Goal: Entertainment & Leisure: Consume media (video, audio)

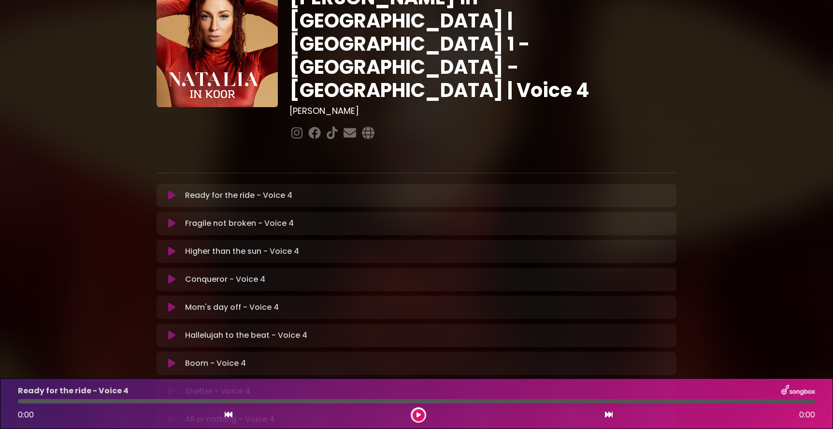
scroll to position [32, 0]
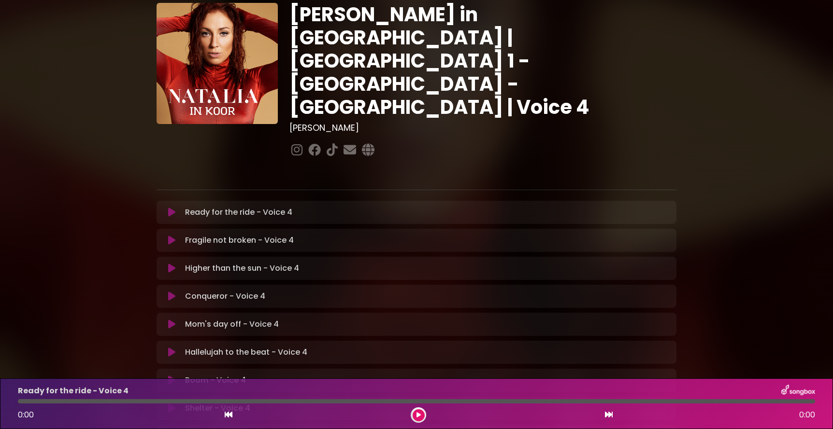
click at [172, 208] on icon at bounding box center [171, 213] width 7 height 10
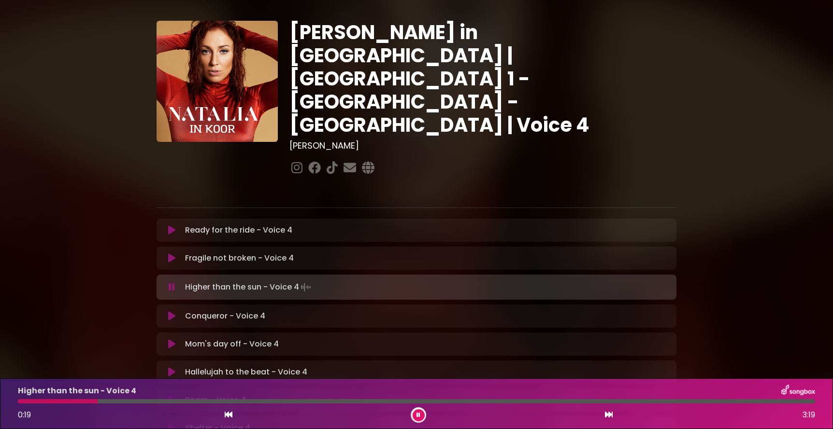
scroll to position [0, 0]
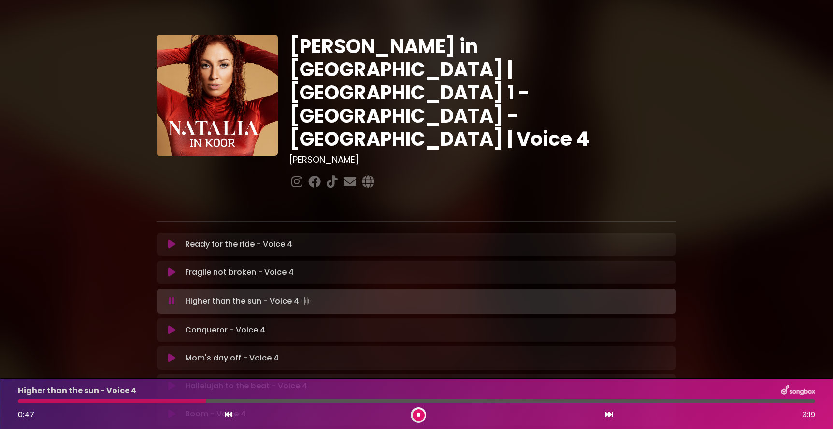
click at [422, 415] on button at bounding box center [419, 416] width 12 height 12
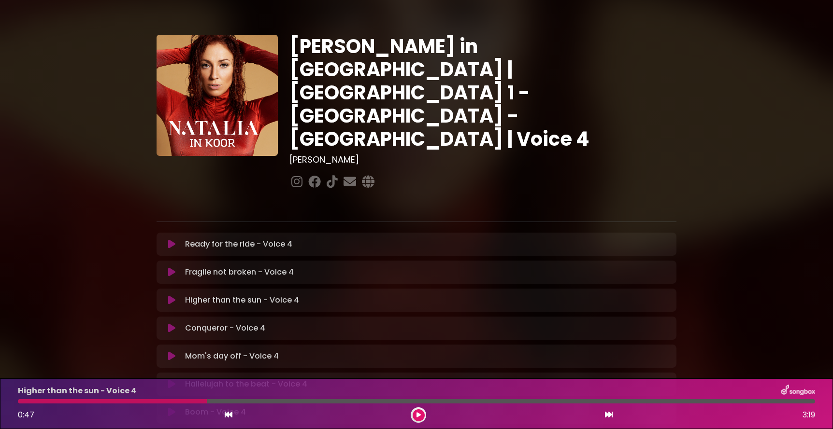
click at [175, 240] on icon at bounding box center [171, 245] width 7 height 10
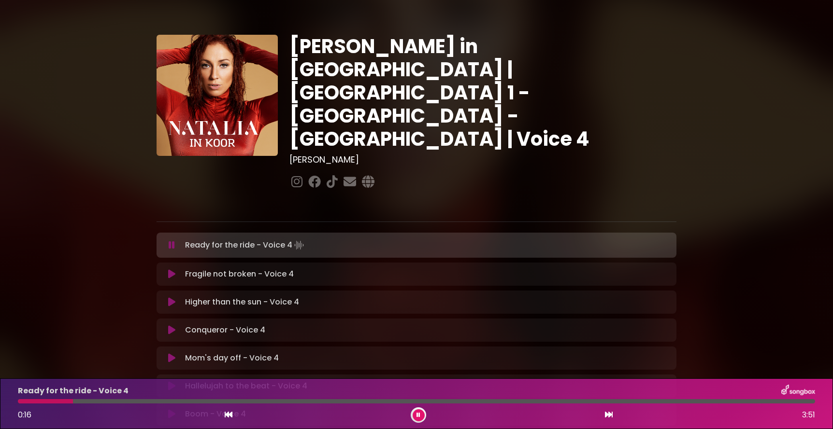
click at [174, 241] on icon at bounding box center [172, 246] width 6 height 10
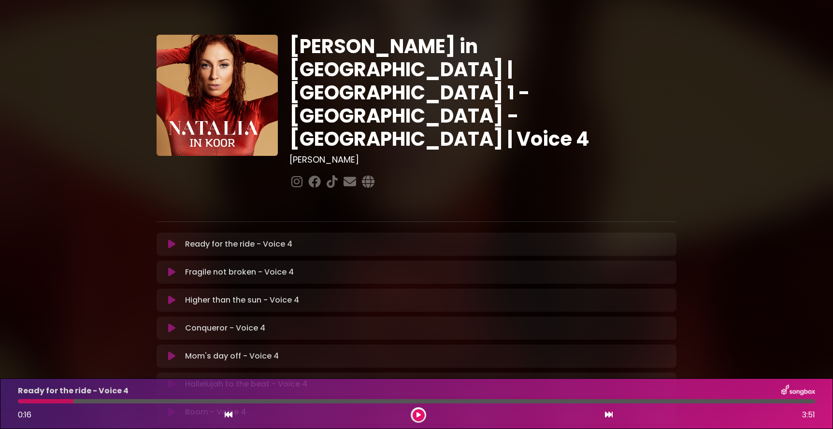
click at [174, 240] on icon at bounding box center [171, 245] width 7 height 10
click at [172, 240] on icon at bounding box center [171, 245] width 7 height 10
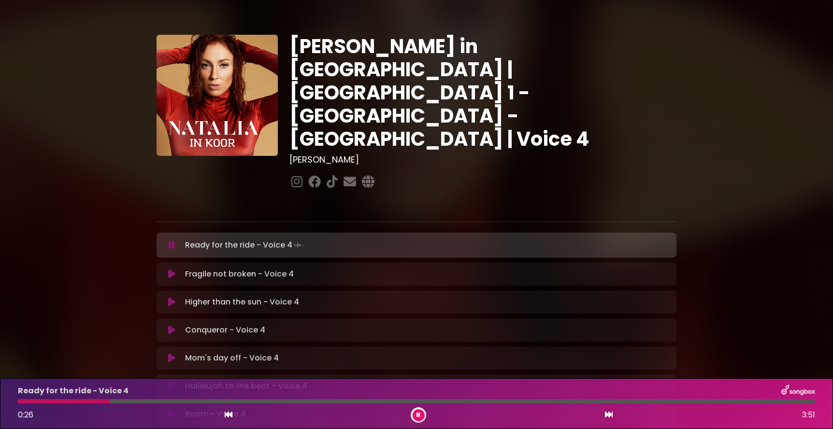
click at [169, 241] on icon at bounding box center [172, 246] width 6 height 10
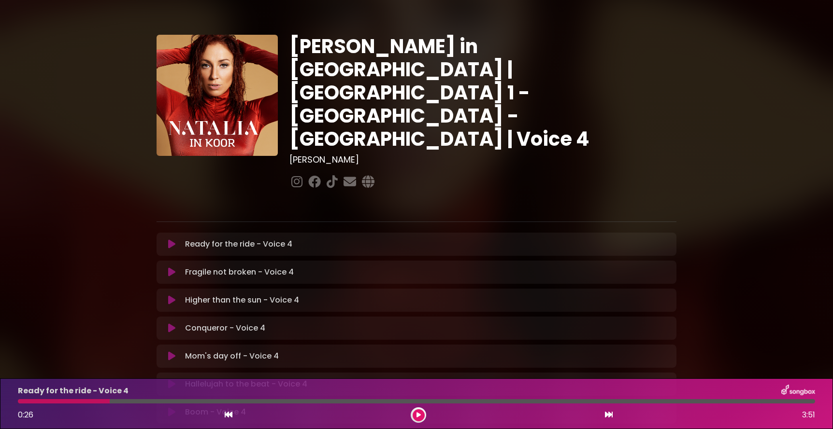
click at [171, 268] on icon at bounding box center [171, 273] width 7 height 10
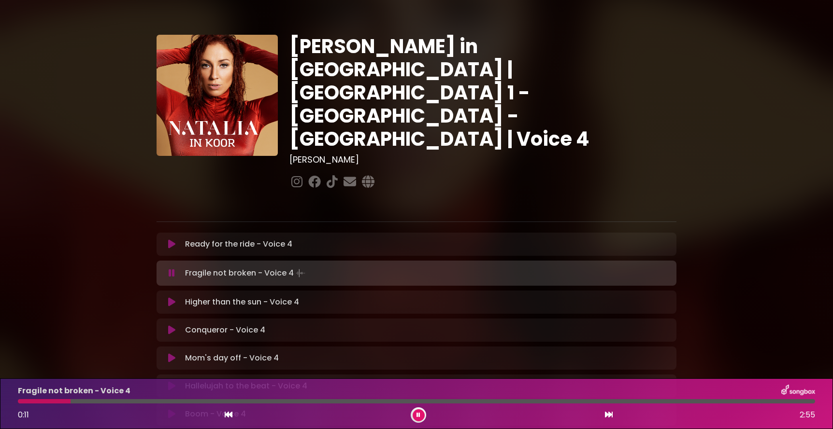
click at [172, 269] on icon at bounding box center [172, 274] width 6 height 10
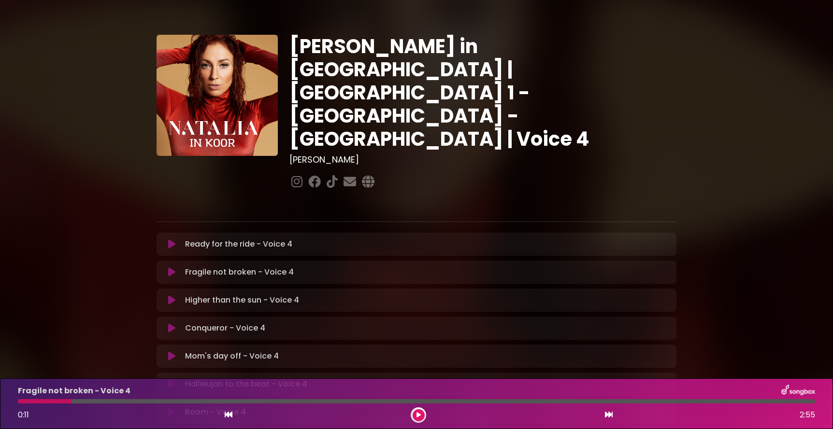
click at [185, 295] on p "Higher than the sun - Voice 4 Loading Track..." at bounding box center [242, 301] width 114 height 12
click at [170, 295] on div "Higher than the sun - Voice 4 Loading Track..." at bounding box center [416, 301] width 508 height 12
click at [172, 295] on div "Higher than the sun - Voice 4 Loading Track..." at bounding box center [416, 301] width 508 height 12
click at [175, 296] on button at bounding box center [171, 301] width 19 height 10
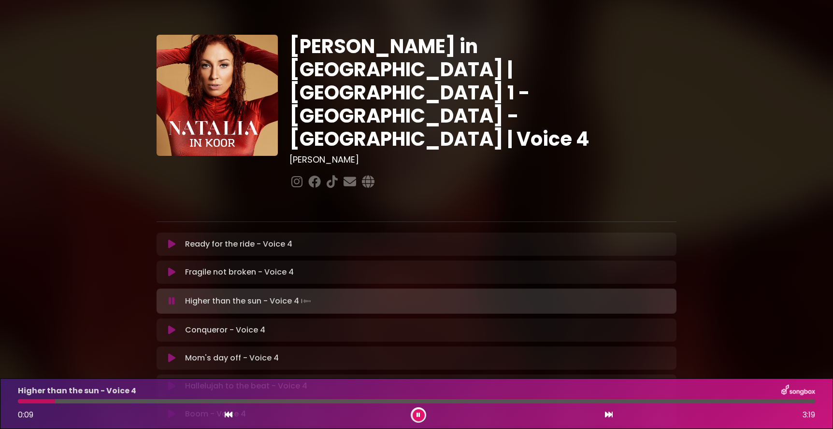
click at [173, 297] on icon at bounding box center [172, 302] width 6 height 10
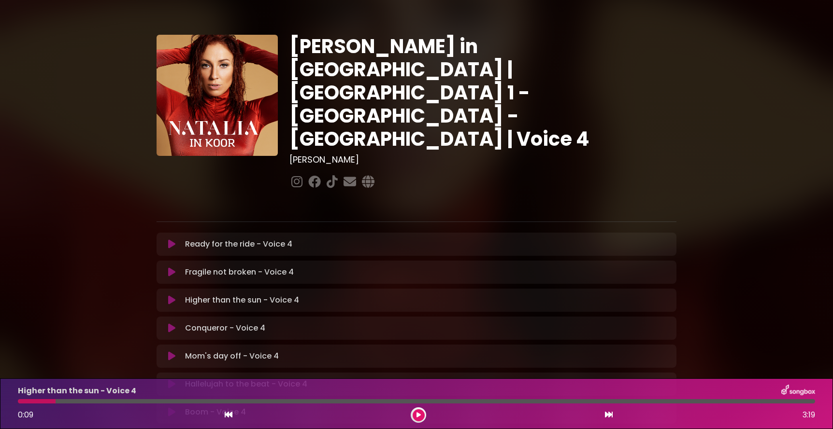
click at [170, 324] on icon at bounding box center [171, 329] width 7 height 10
click at [206, 323] on p "Conqueror - Voice 4 Loading Track..." at bounding box center [225, 329] width 80 height 12
click at [176, 324] on button at bounding box center [171, 329] width 19 height 10
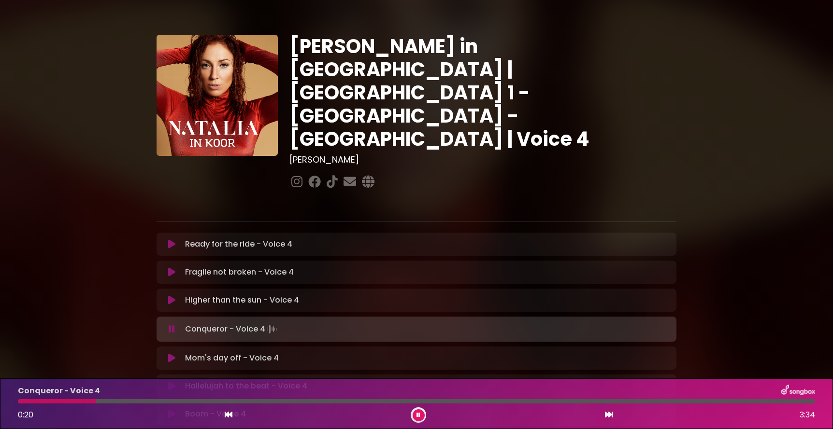
click at [419, 418] on icon at bounding box center [418, 416] width 4 height 6
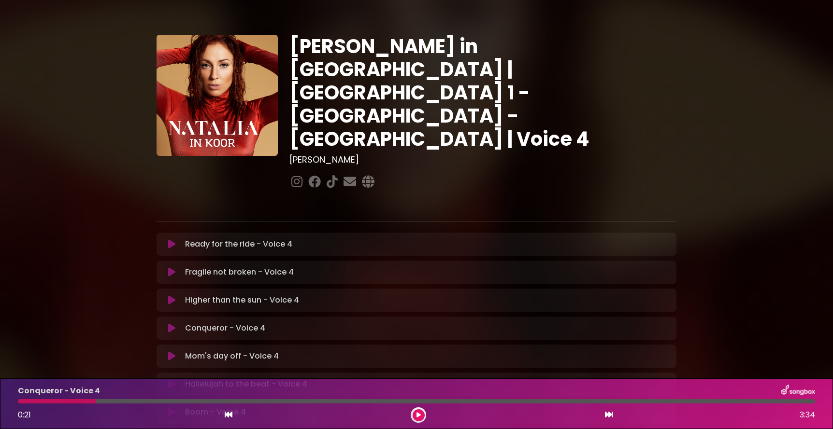
click at [190, 351] on p "Mom's day off - Voice 4 Loading Track..." at bounding box center [232, 357] width 94 height 12
click at [172, 352] on icon at bounding box center [171, 357] width 7 height 10
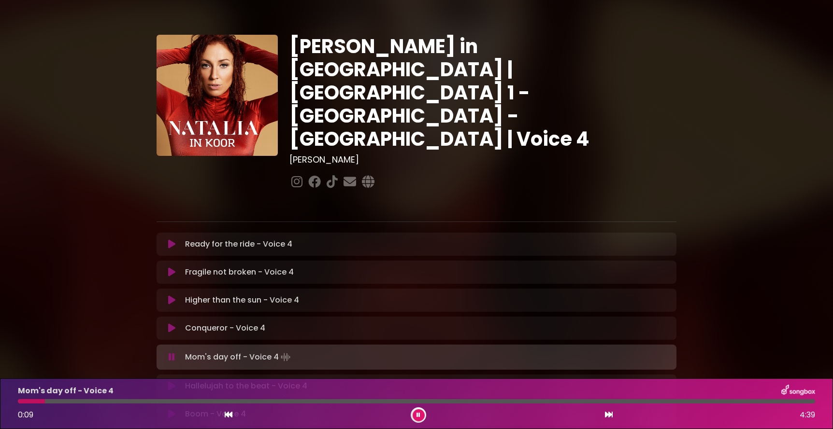
click at [416, 417] on icon at bounding box center [418, 416] width 4 height 6
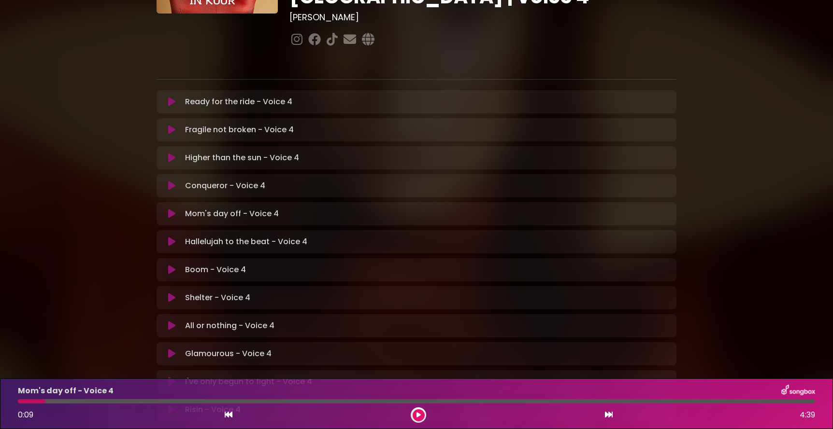
scroll to position [160, 0]
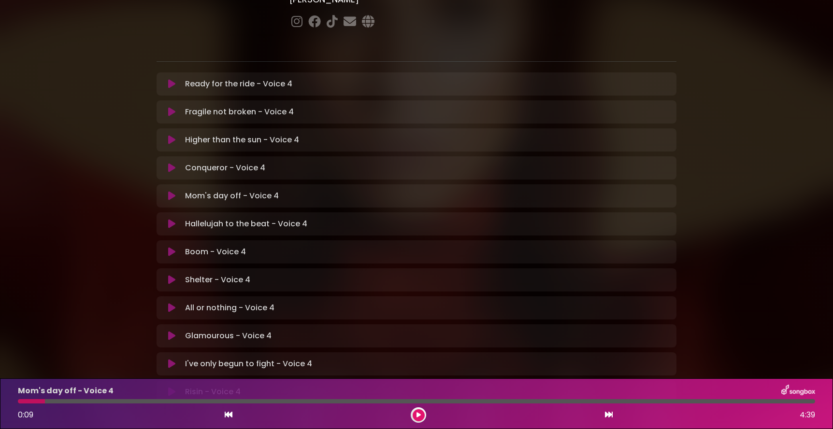
click at [175, 219] on icon at bounding box center [171, 224] width 7 height 10
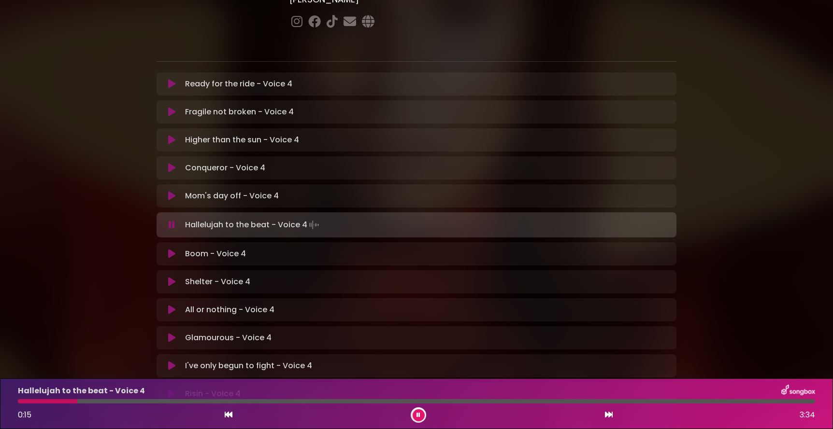
click at [420, 418] on button at bounding box center [419, 416] width 12 height 12
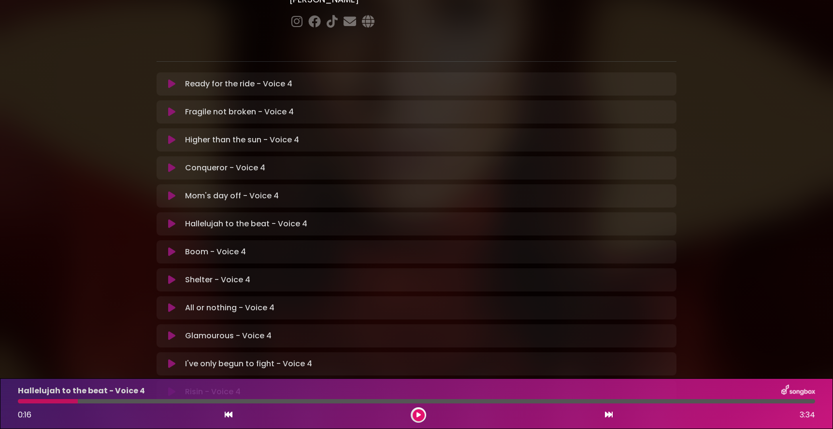
click at [207, 246] on p "Boom - Voice 4 Loading Track..." at bounding box center [215, 252] width 61 height 12
click at [172, 247] on icon at bounding box center [171, 252] width 7 height 10
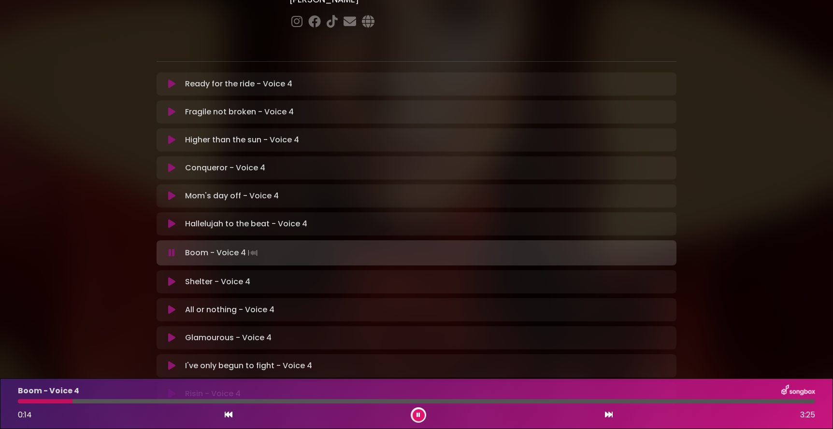
click at [421, 417] on button at bounding box center [419, 416] width 12 height 12
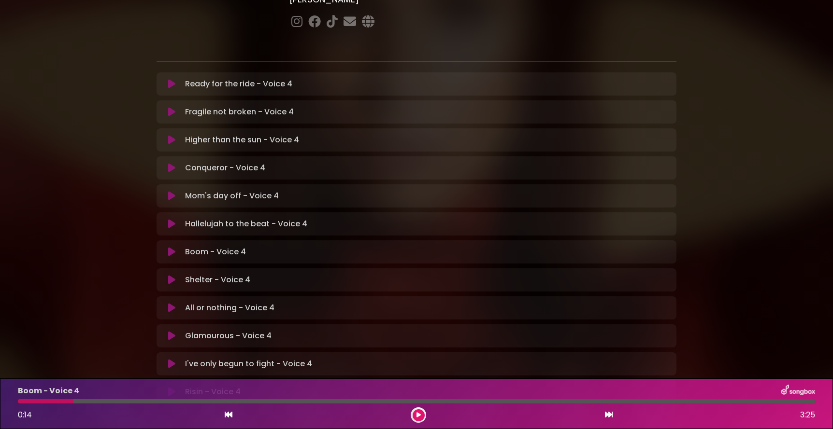
click at [180, 275] on button at bounding box center [171, 280] width 19 height 10
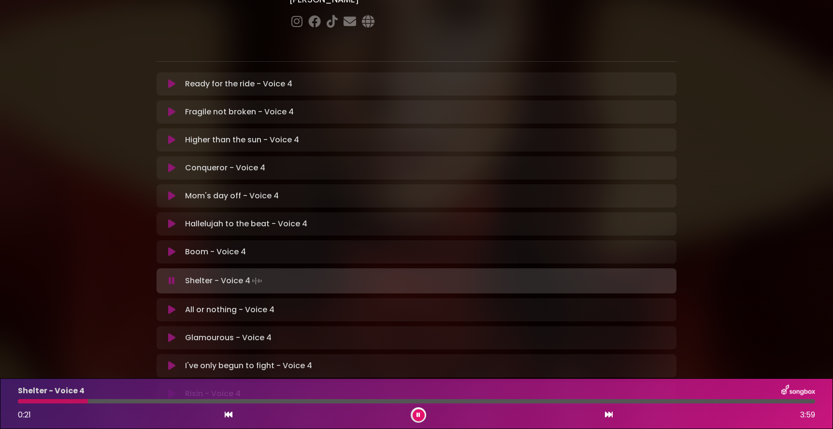
click at [415, 415] on button at bounding box center [419, 416] width 12 height 12
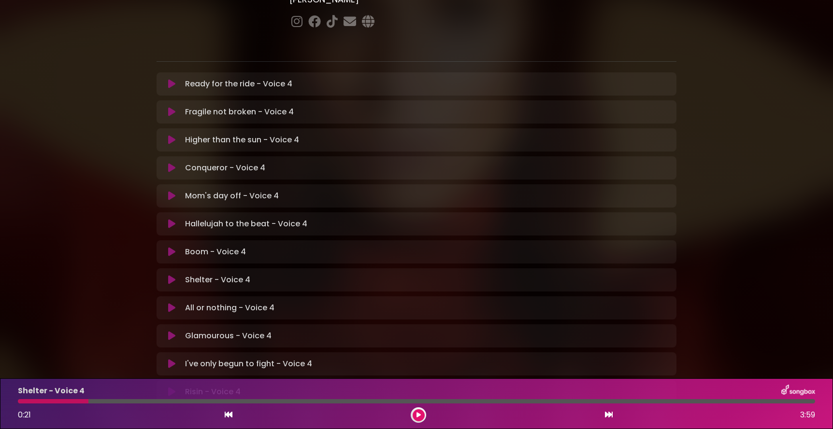
click at [232, 302] on p "All or nothing - Voice 4 Loading Track..." at bounding box center [229, 308] width 89 height 12
click at [169, 303] on icon at bounding box center [171, 308] width 7 height 10
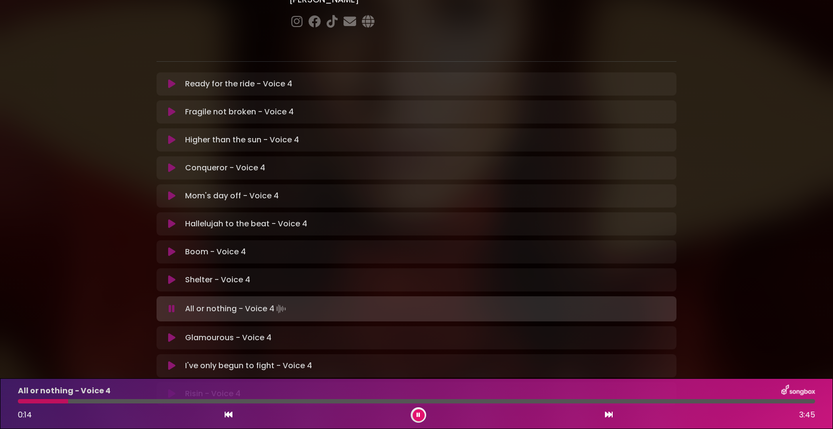
click at [418, 419] on button at bounding box center [419, 416] width 12 height 12
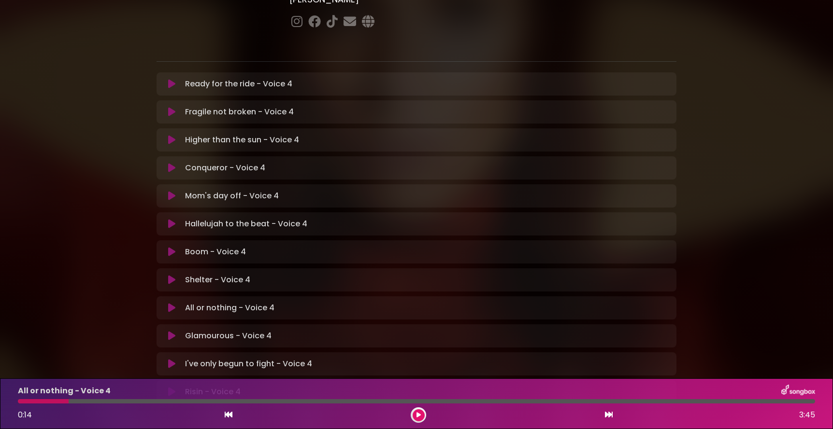
click at [227, 330] on p "Glamourous - Voice 4 Loading Track..." at bounding box center [228, 336] width 86 height 12
click at [169, 331] on icon at bounding box center [171, 336] width 7 height 10
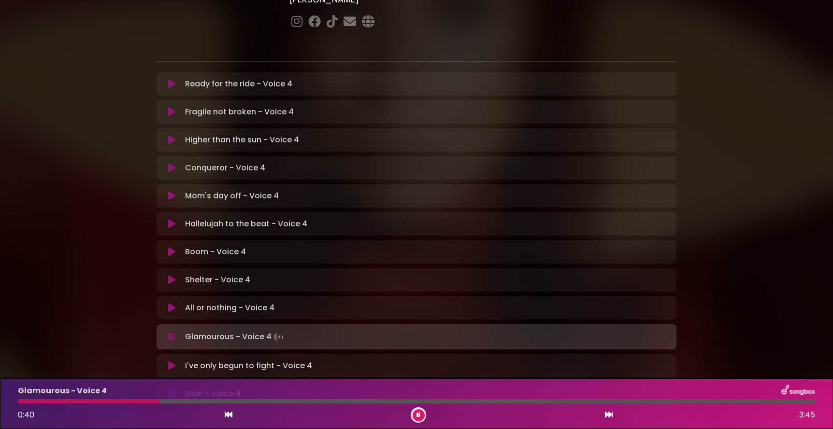
click at [418, 420] on button at bounding box center [419, 416] width 12 height 12
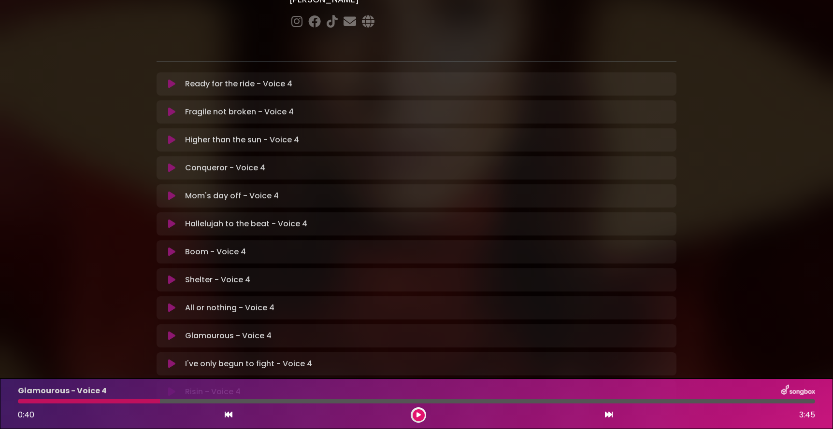
click at [216, 358] on p "I've only begun to fight - Voice 4 Loading Track..." at bounding box center [248, 364] width 127 height 12
click at [175, 359] on icon at bounding box center [171, 364] width 7 height 10
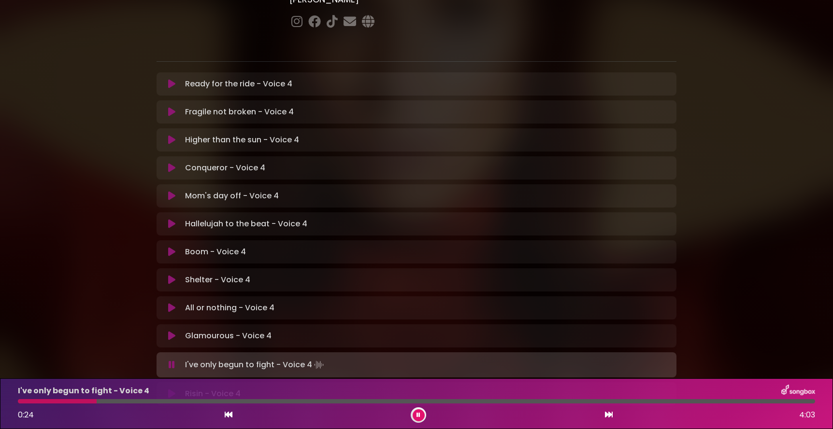
click at [251, 388] on div "Risin - Voice 4 Loading Track..." at bounding box center [425, 394] width 489 height 12
click at [171, 389] on icon at bounding box center [171, 394] width 7 height 10
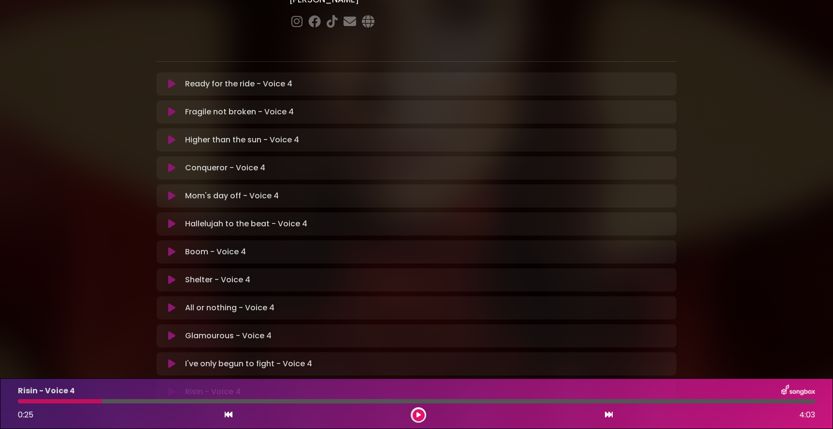
click at [171, 387] on icon at bounding box center [171, 392] width 7 height 10
click at [416, 417] on icon at bounding box center [418, 416] width 4 height 6
click at [174, 163] on icon at bounding box center [171, 168] width 7 height 10
